Goal: Check status

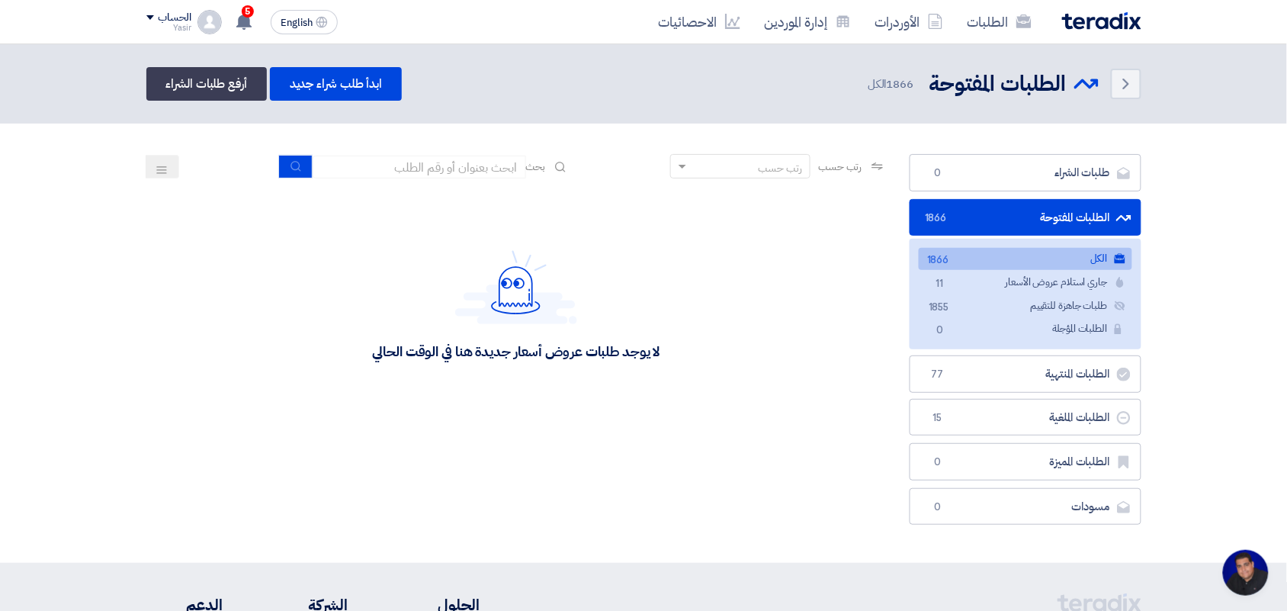
scroll to position [5, 0]
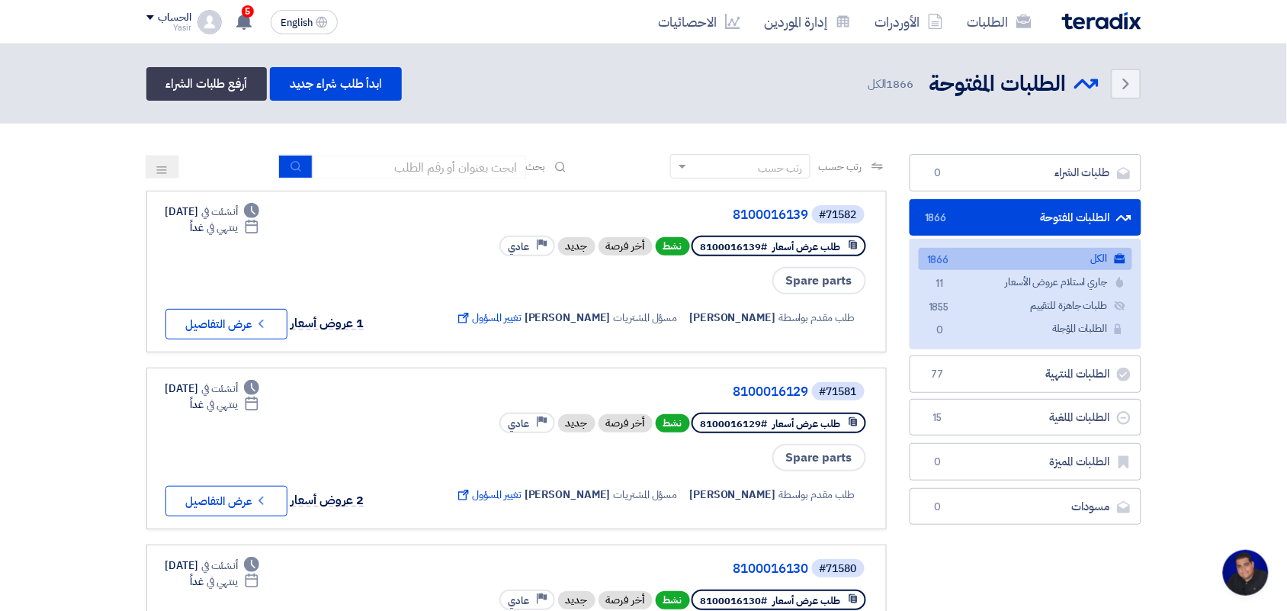
type input "new"
click at [293, 166] on icon "submit" at bounding box center [296, 166] width 12 height 12
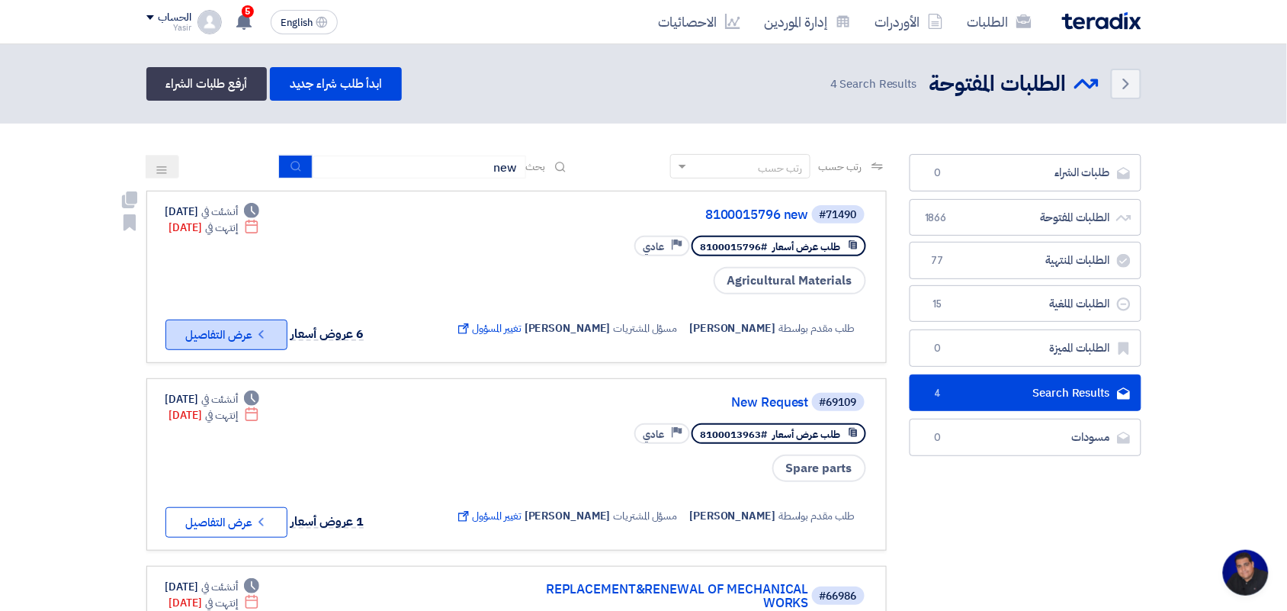
click at [235, 324] on button "Check details عرض التفاصيل" at bounding box center [226, 334] width 122 height 30
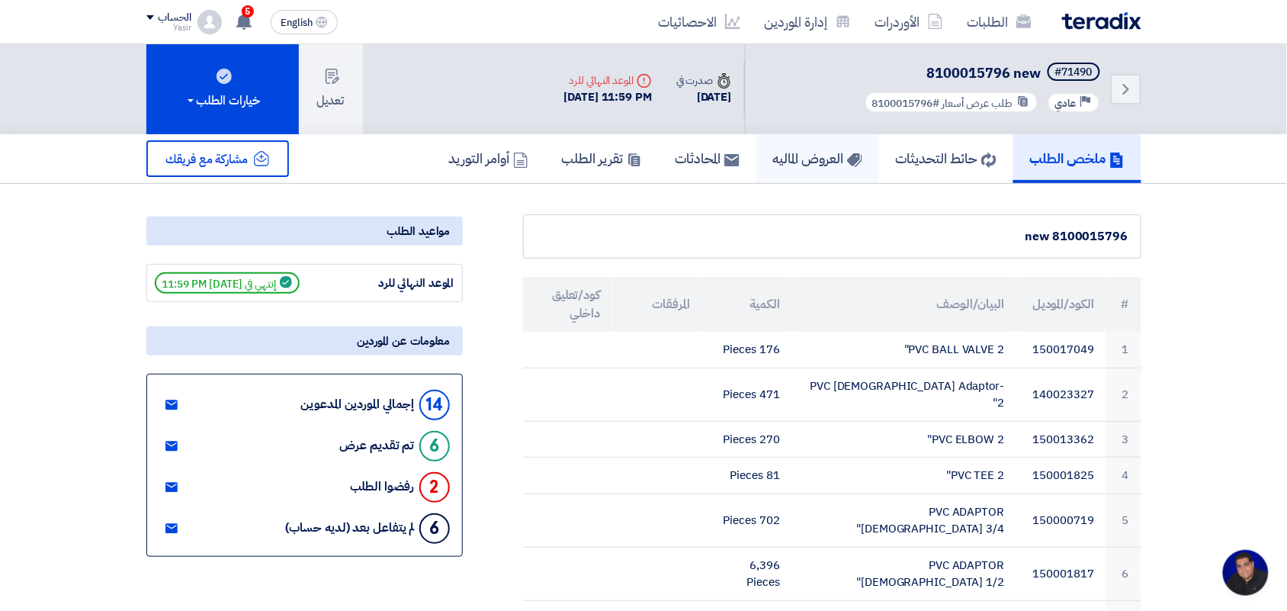
click at [798, 162] on h5 "العروض الماليه" at bounding box center [817, 158] width 89 height 18
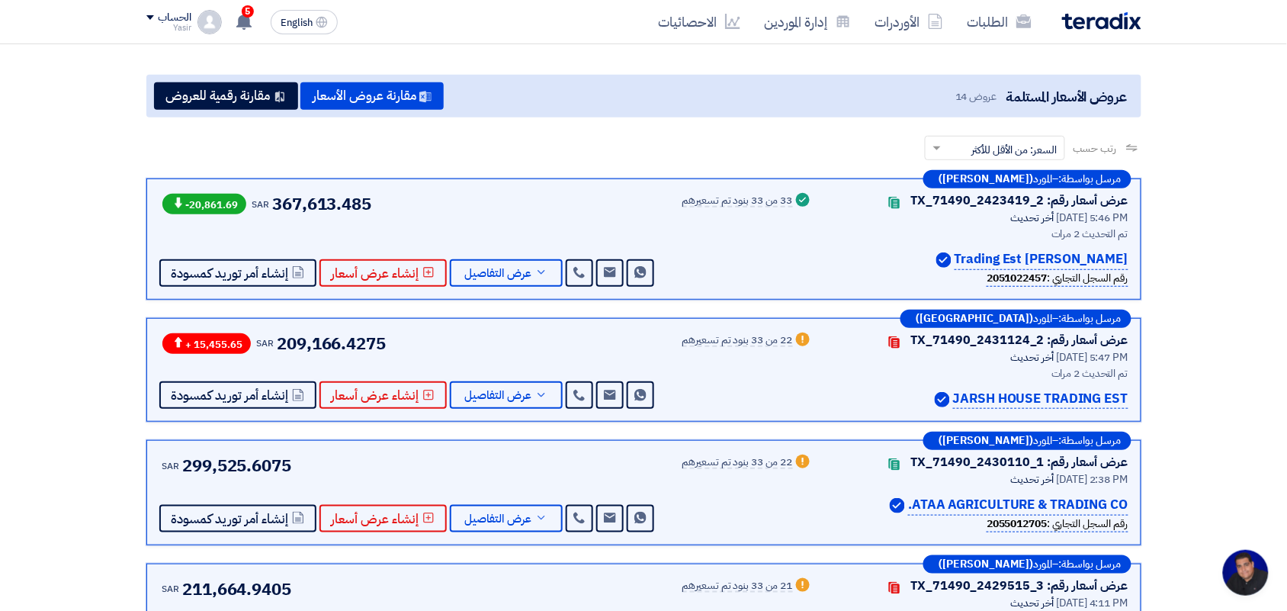
scroll to position [191, 0]
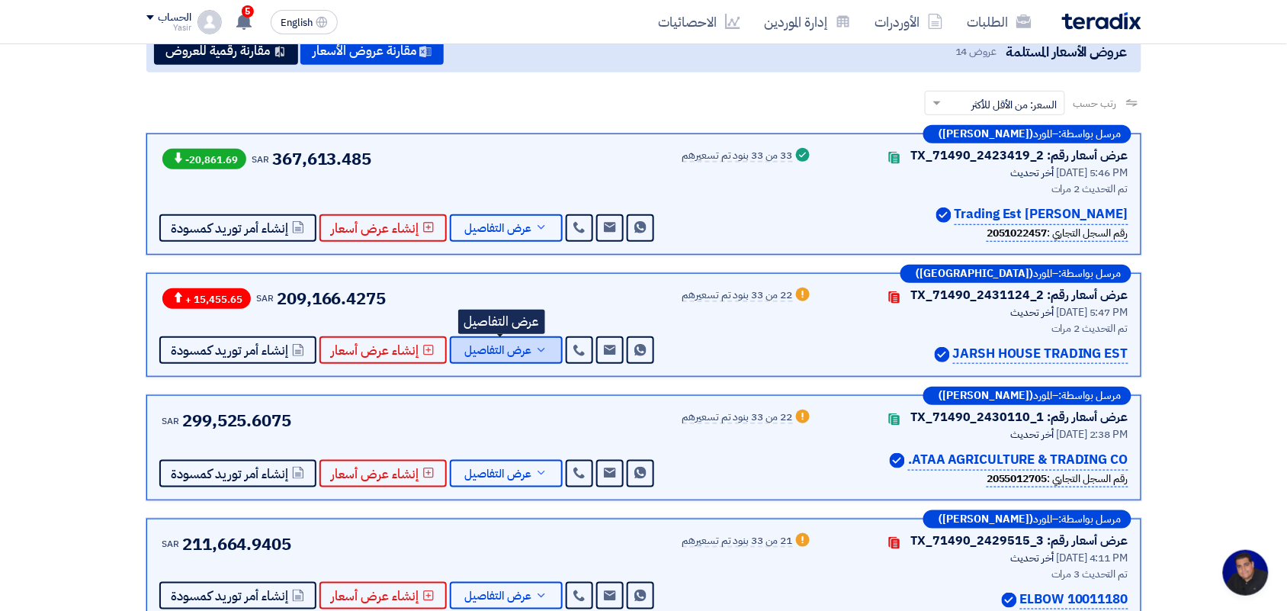
click at [465, 352] on span "عرض التفاصيل" at bounding box center [498, 350] width 67 height 11
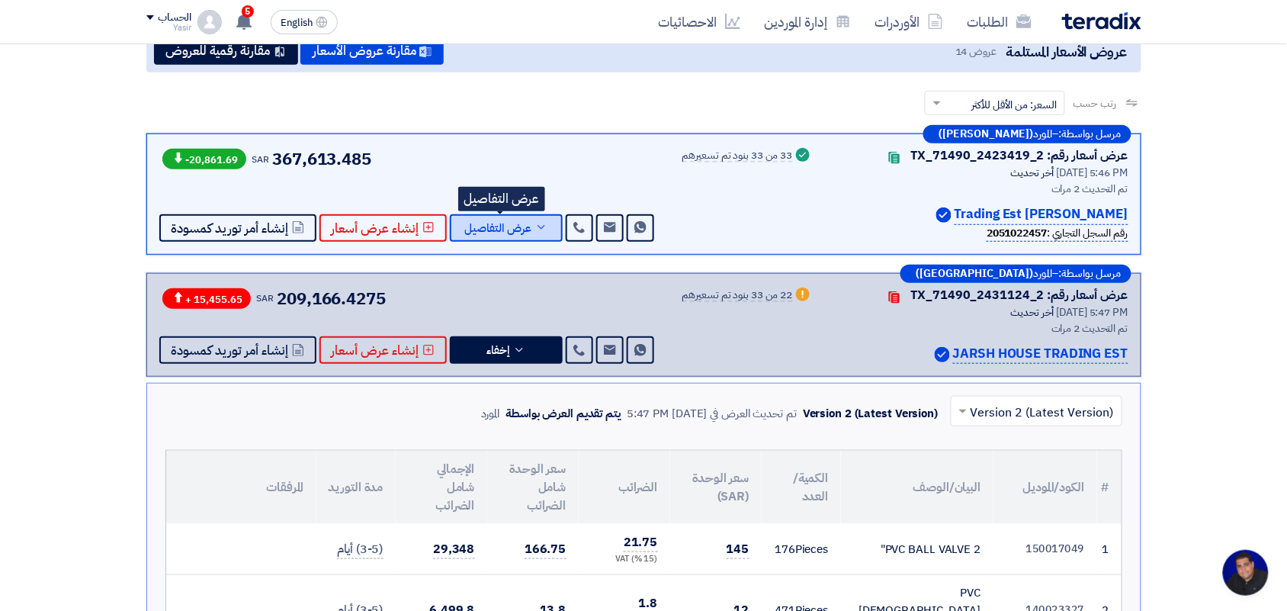
click at [509, 226] on span "عرض التفاصيل" at bounding box center [498, 228] width 67 height 11
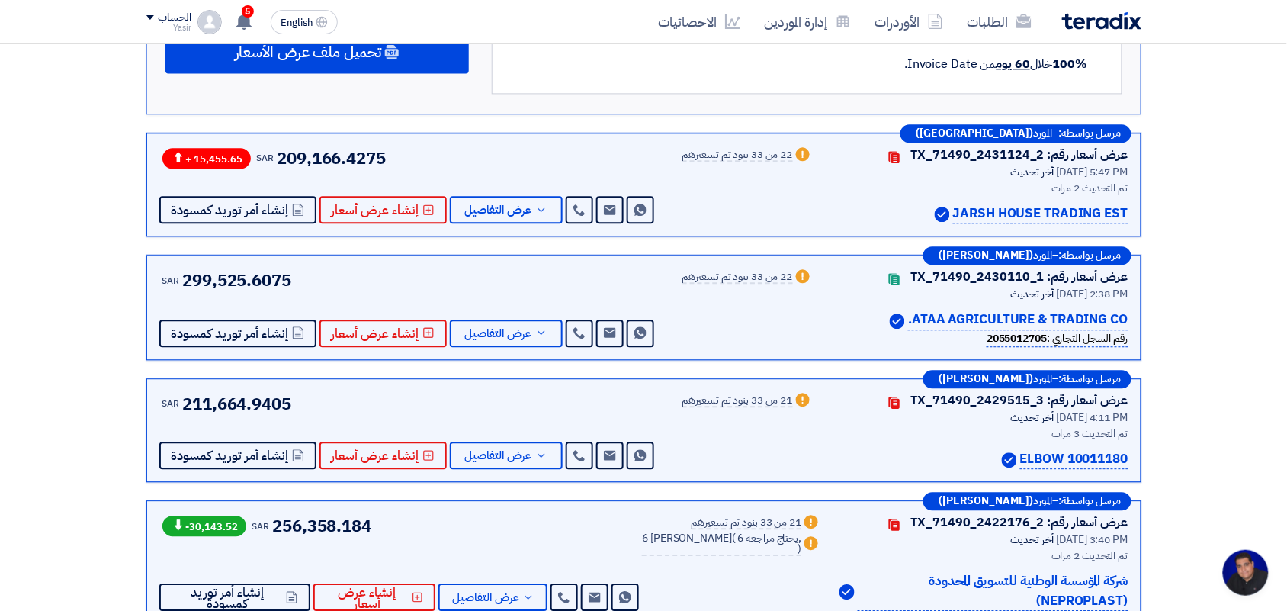
scroll to position [2573, 0]
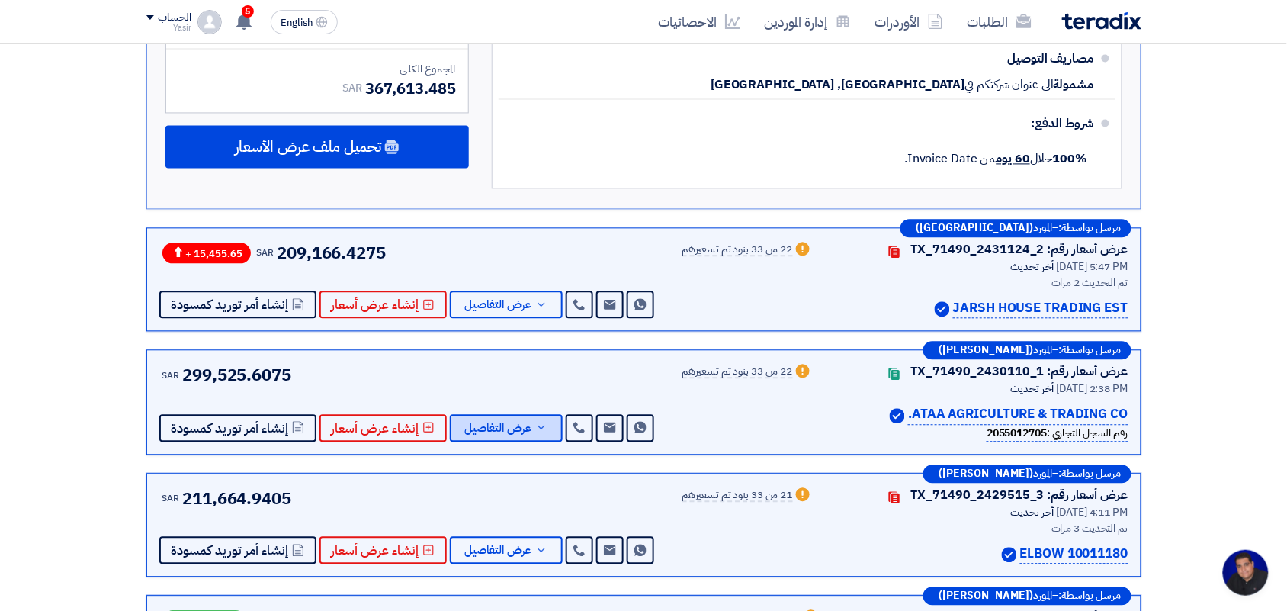
click at [523, 423] on span "عرض التفاصيل" at bounding box center [498, 428] width 67 height 11
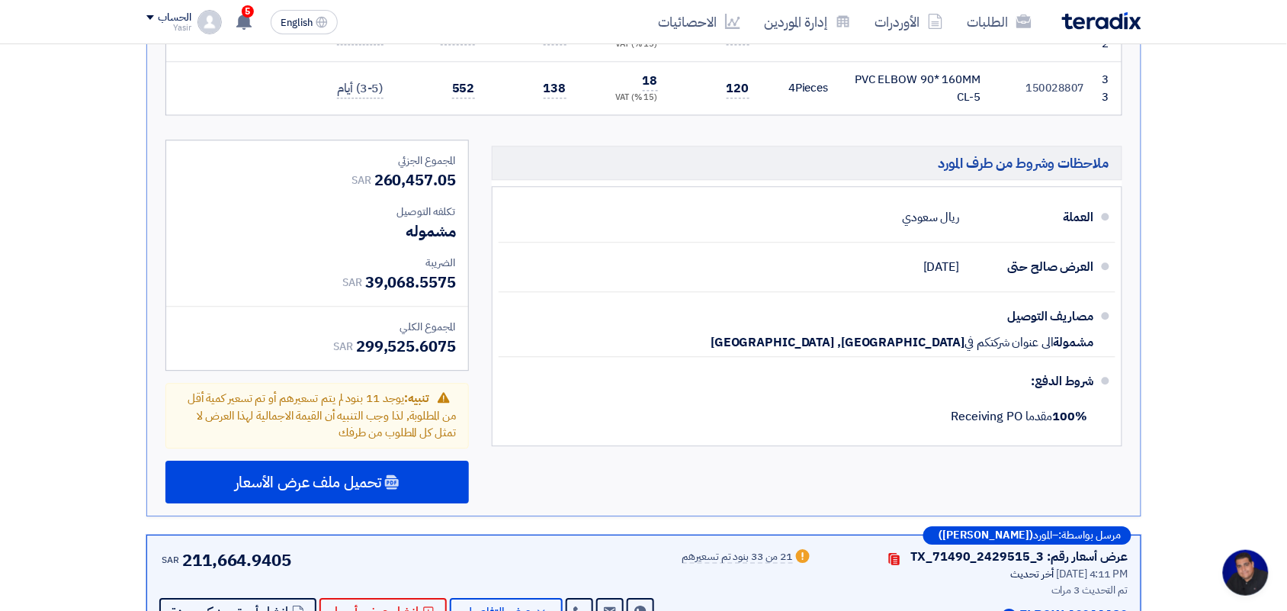
scroll to position [3049, 0]
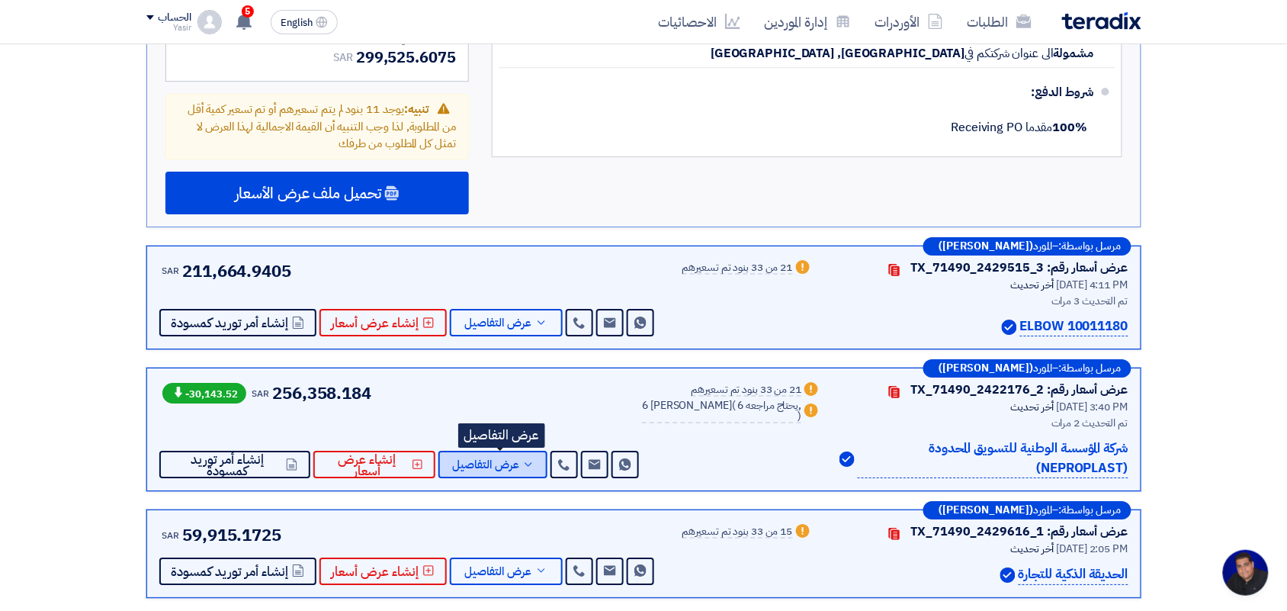
click at [519, 459] on span "عرض التفاصيل" at bounding box center [485, 464] width 67 height 11
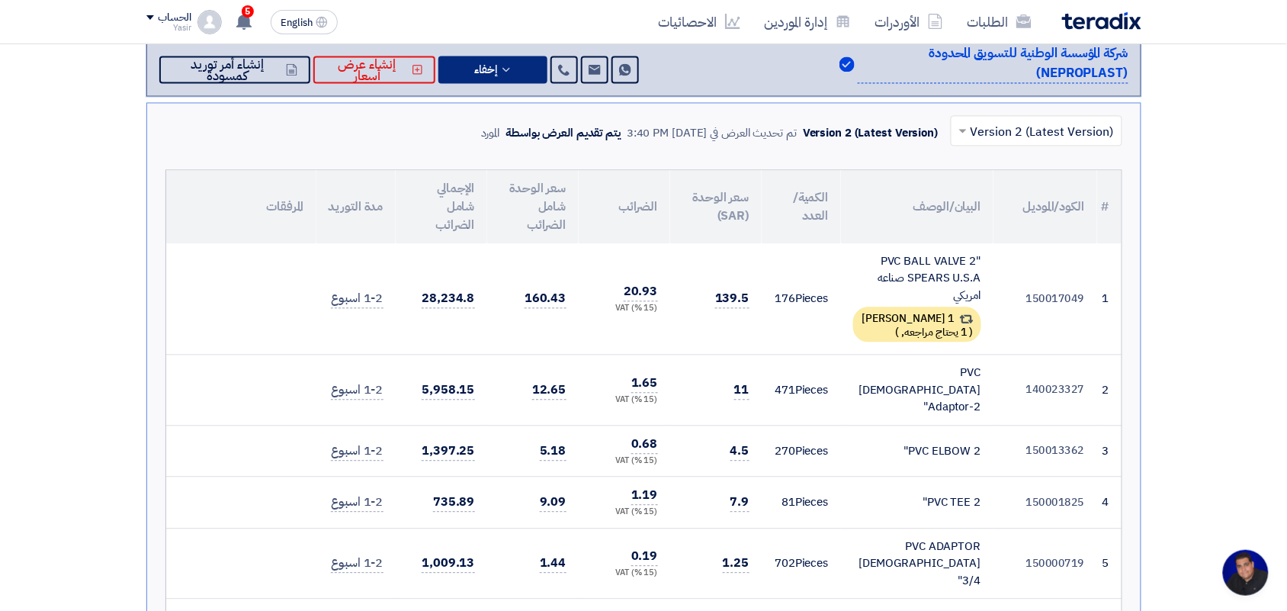
scroll to position [953, 0]
